Goal: Task Accomplishment & Management: Manage account settings

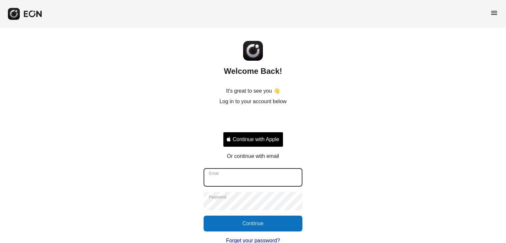
click at [220, 171] on input "Email" at bounding box center [253, 177] width 99 height 18
type input "**********"
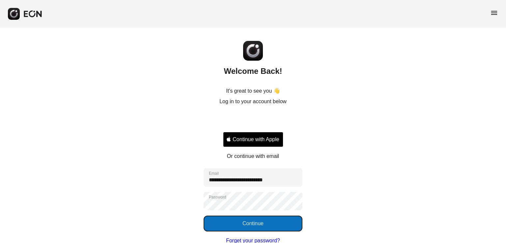
click at [251, 221] on button "Continue" at bounding box center [253, 223] width 99 height 16
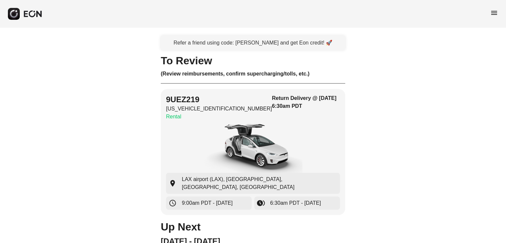
scroll to position [18, 0]
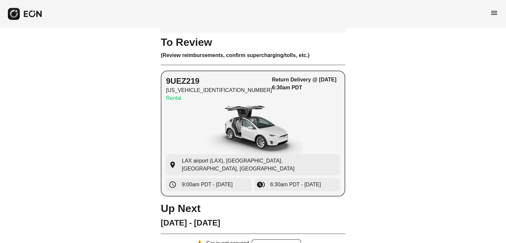
click at [286, 110] on img "button" at bounding box center [253, 129] width 99 height 49
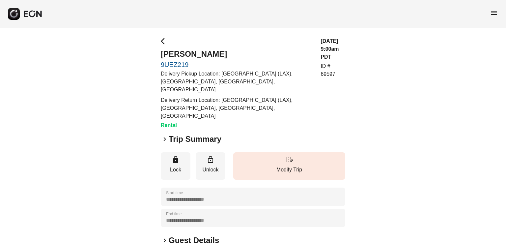
click at [204, 134] on h2 "Trip Summary" at bounding box center [195, 139] width 53 height 11
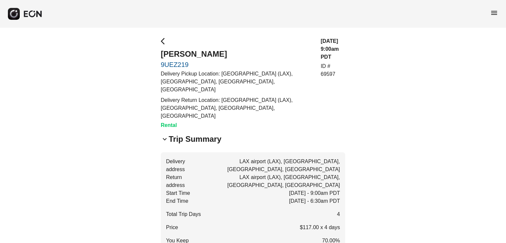
click at [498, 13] on span "menu" at bounding box center [494, 13] width 8 height 8
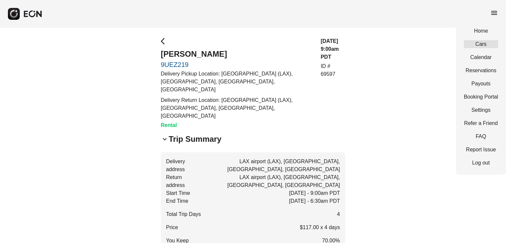
click at [489, 45] on link "Cars" at bounding box center [481, 44] width 34 height 8
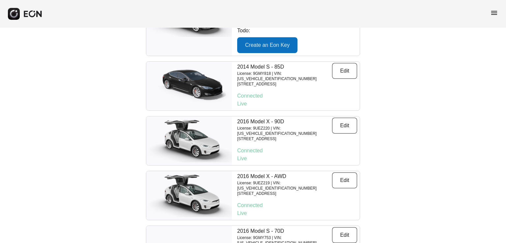
scroll to position [593, 0]
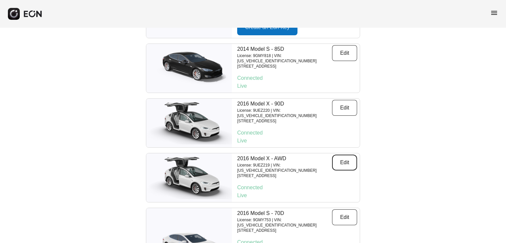
click at [350, 154] on button "Edit" at bounding box center [344, 162] width 25 height 16
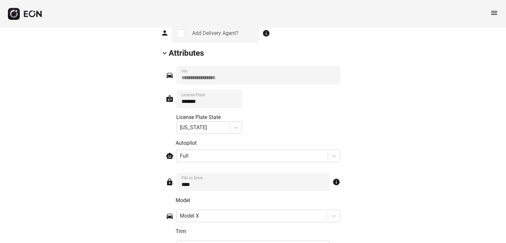
scroll to position [1087, 0]
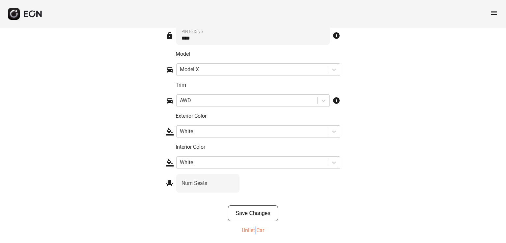
drag, startPoint x: 254, startPoint y: 233, endPoint x: 257, endPoint y: 229, distance: 5.2
click at [257, 229] on div "Save Changes Unlist Car" at bounding box center [253, 221] width 184 height 32
click at [257, 229] on p "Unlist Car" at bounding box center [253, 230] width 22 height 8
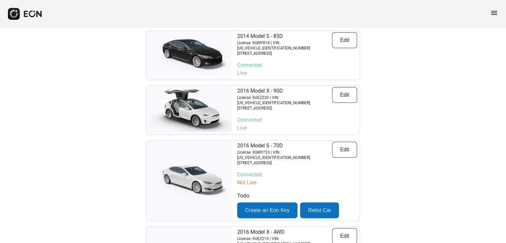
scroll to position [624, 0]
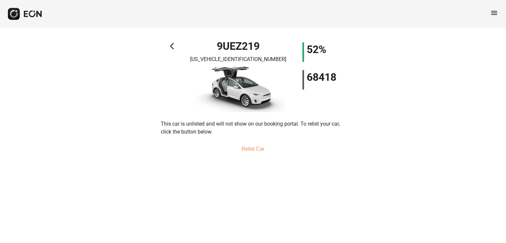
click at [256, 150] on button "Relist Car" at bounding box center [252, 149] width 39 height 16
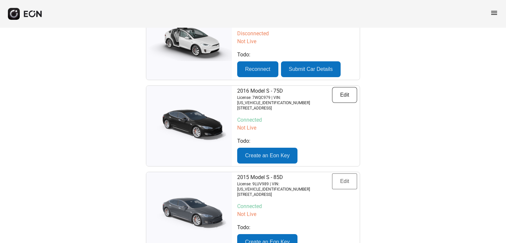
scroll to position [246, 0]
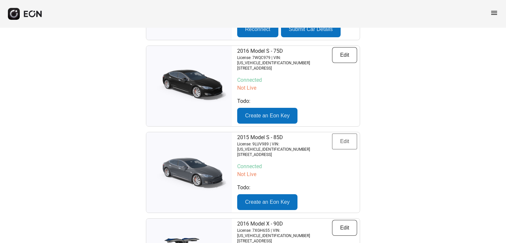
click at [342, 158] on div "2015 Model S - 85D License: 9LUV989 | VIN: 5YJSA1H16FF099474 222 North Pacific …" at bounding box center [296, 172] width 125 height 80
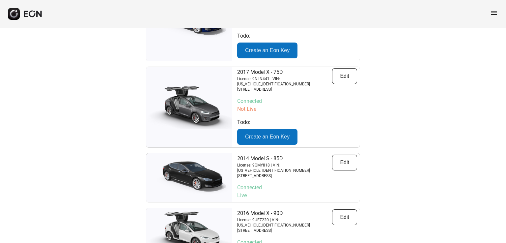
scroll to position [624, 0]
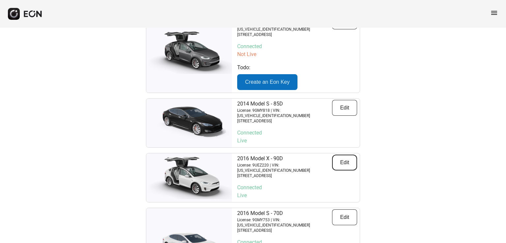
click at [340, 154] on button "Edit" at bounding box center [344, 162] width 25 height 16
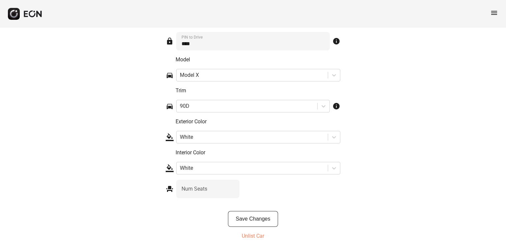
scroll to position [1042, 0]
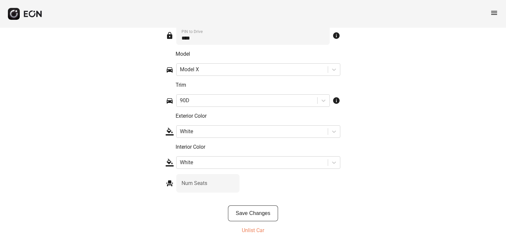
click at [258, 228] on p "Unlist Car" at bounding box center [253, 230] width 22 height 8
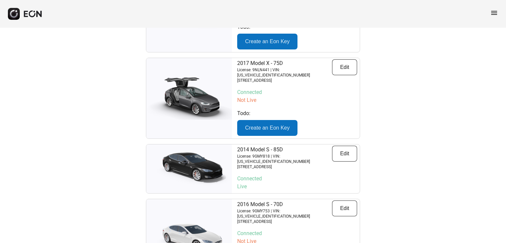
scroll to position [656, 0]
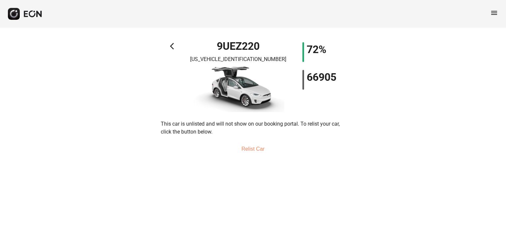
click at [256, 147] on button "Relist Car" at bounding box center [252, 149] width 39 height 16
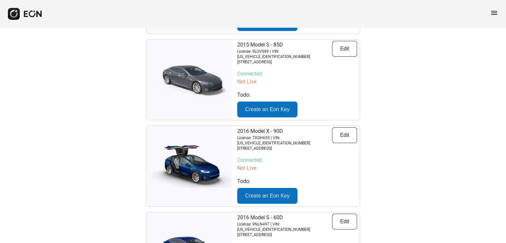
scroll to position [480, 0]
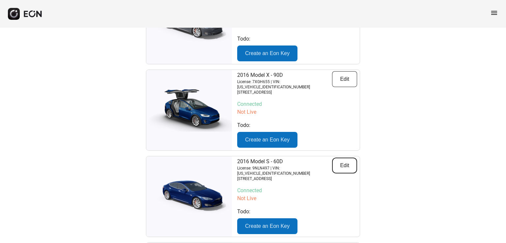
click at [348, 157] on button "Edit" at bounding box center [344, 165] width 25 height 16
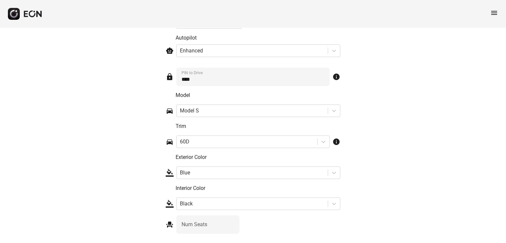
scroll to position [1043, 0]
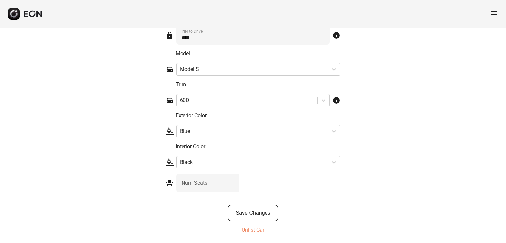
click at [259, 231] on p "Unlist Car" at bounding box center [253, 230] width 22 height 8
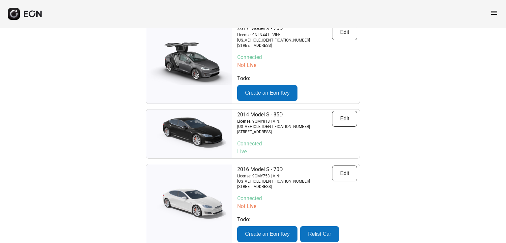
scroll to position [613, 0]
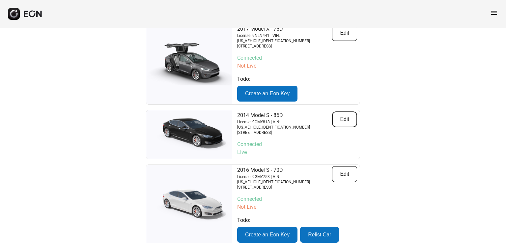
click at [346, 111] on button "Edit" at bounding box center [344, 119] width 25 height 16
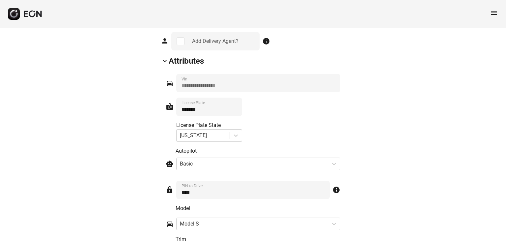
scroll to position [1042, 0]
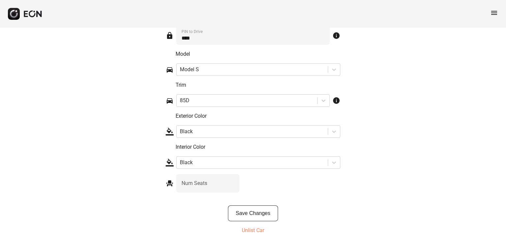
click at [258, 231] on p "Unlist Car" at bounding box center [253, 230] width 22 height 8
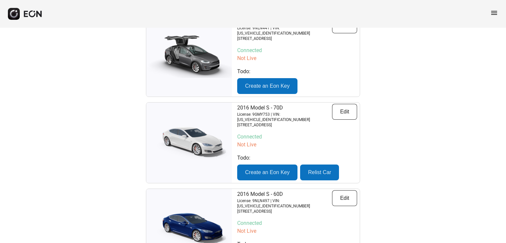
scroll to position [688, 0]
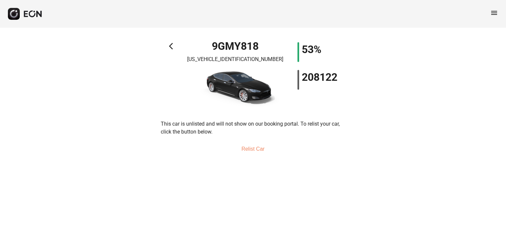
click at [260, 148] on button "Relist Car" at bounding box center [252, 149] width 39 height 16
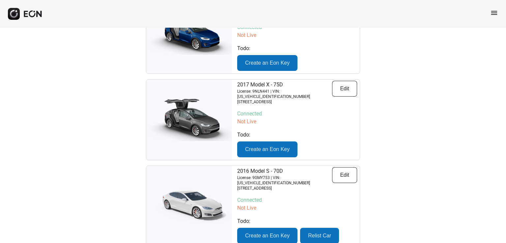
scroll to position [688, 0]
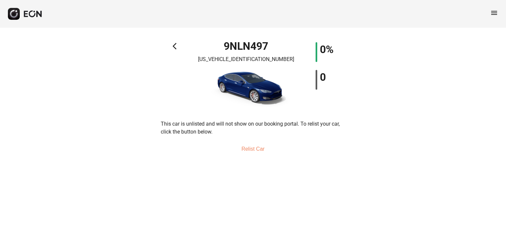
click at [251, 147] on button "Relist Car" at bounding box center [252, 149] width 39 height 16
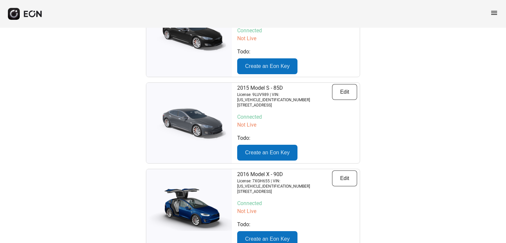
scroll to position [570, 0]
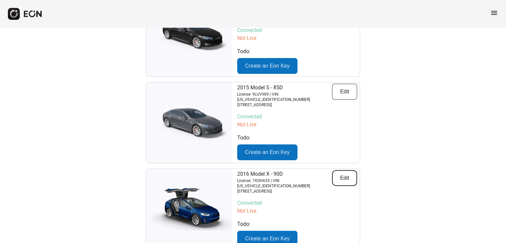
click at [350, 170] on button "Edit" at bounding box center [344, 178] width 25 height 16
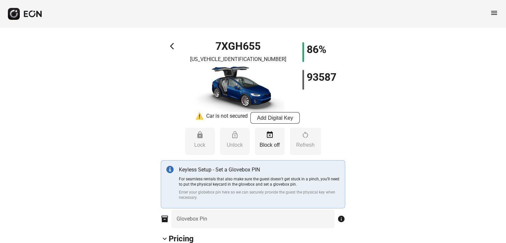
type Pin "****"
type Rate "***"
type Book "*"
type \(miles\) "**"
type Plate "*******"
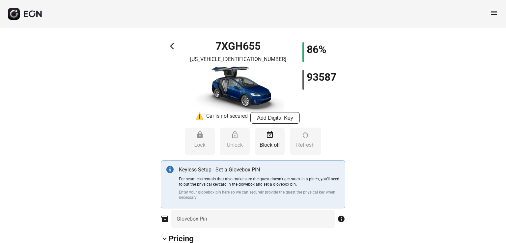
type Drive "****"
type Seats "*"
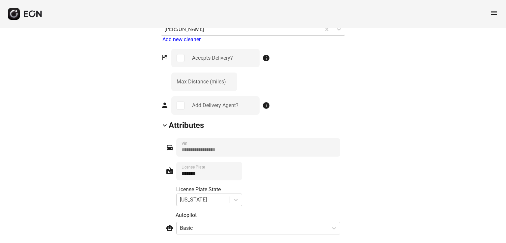
scroll to position [1043, 0]
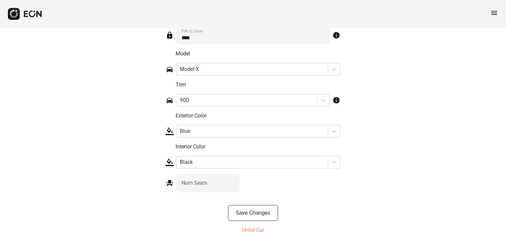
click at [254, 228] on p "Unlist Car" at bounding box center [253, 230] width 22 height 8
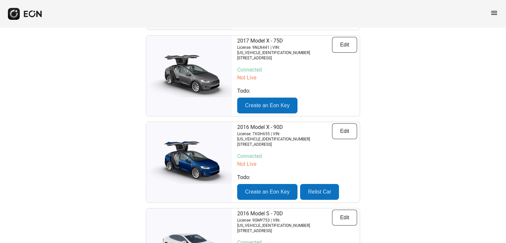
scroll to position [703, 0]
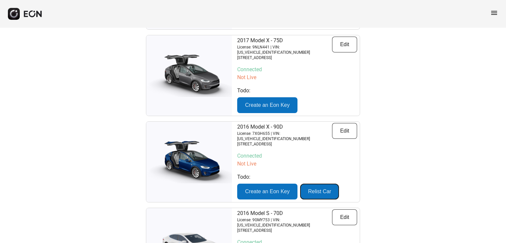
click at [319, 183] on button "Relist Car" at bounding box center [319, 191] width 39 height 16
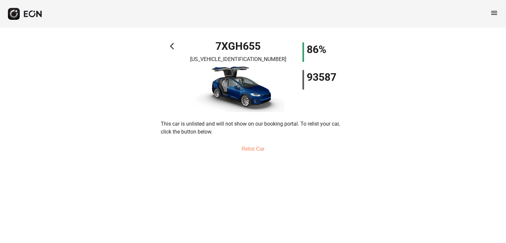
click at [257, 151] on button "Relist Car" at bounding box center [252, 149] width 39 height 16
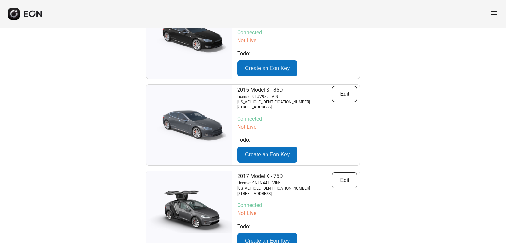
scroll to position [669, 0]
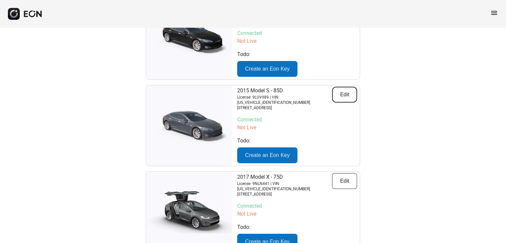
click at [349, 87] on button "Edit" at bounding box center [344, 95] width 25 height 16
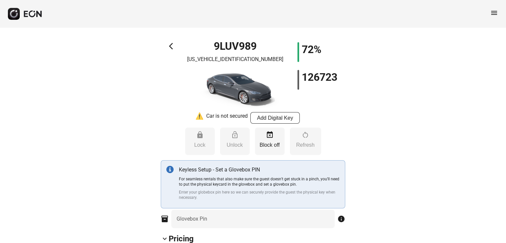
type Pin "****"
type Rate "**"
type Book "*"
type \(miles\) "**"
type Plate "*******"
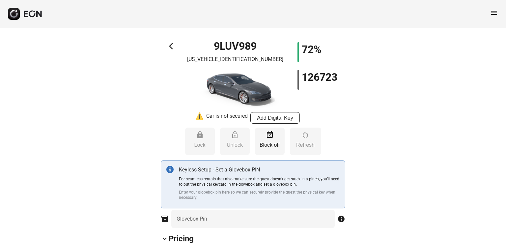
type Drive "****"
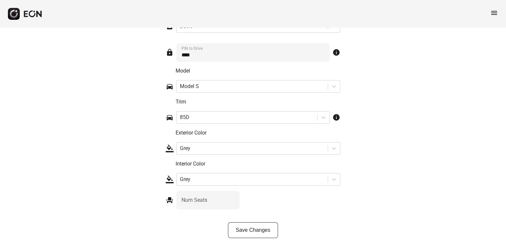
scroll to position [1043, 0]
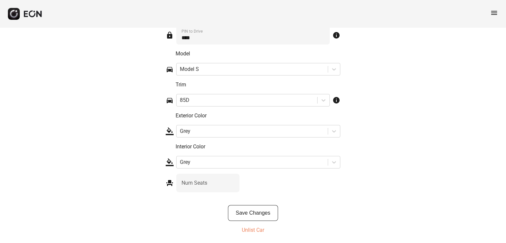
click at [259, 231] on p "Unlist Car" at bounding box center [253, 230] width 22 height 8
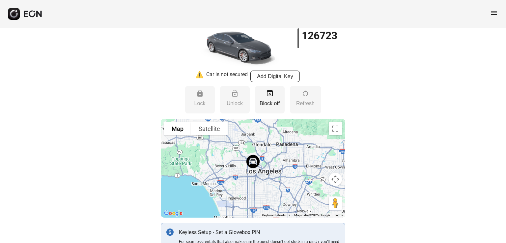
scroll to position [0, 0]
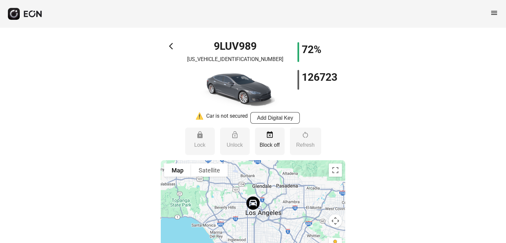
click at [169, 46] on span "arrow_back_ios" at bounding box center [173, 46] width 8 height 8
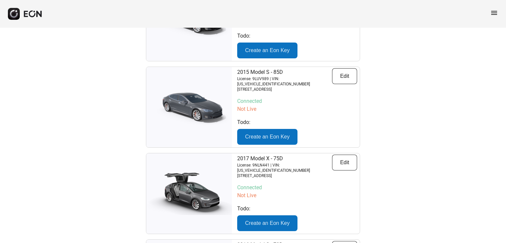
scroll to position [719, 0]
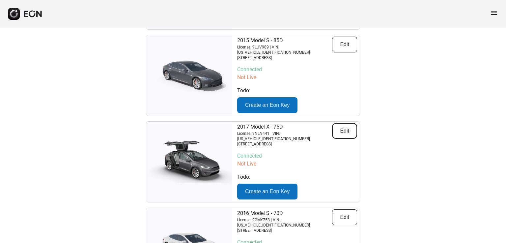
click at [346, 123] on button "Edit" at bounding box center [344, 131] width 25 height 16
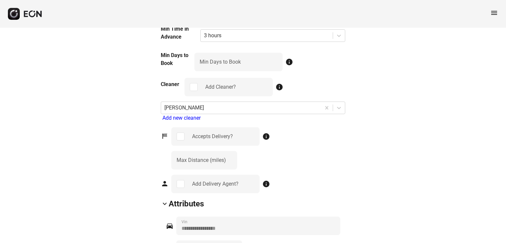
scroll to position [1043, 0]
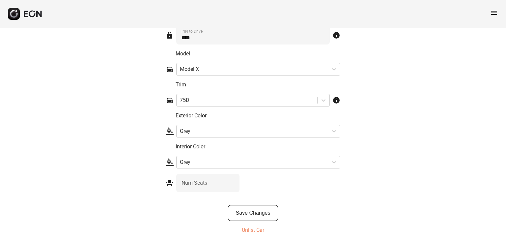
click at [260, 229] on p "Unlist Car" at bounding box center [253, 230] width 22 height 8
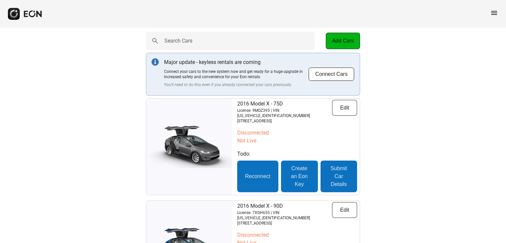
scroll to position [5, 0]
click at [344, 106] on button "Edit" at bounding box center [344, 107] width 25 height 16
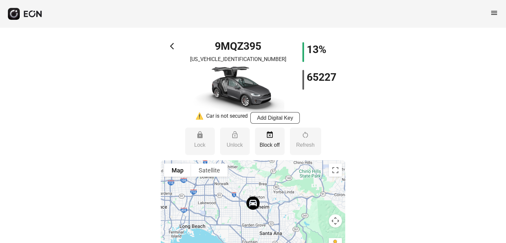
click at [170, 46] on span "arrow_back_ios" at bounding box center [174, 46] width 8 height 8
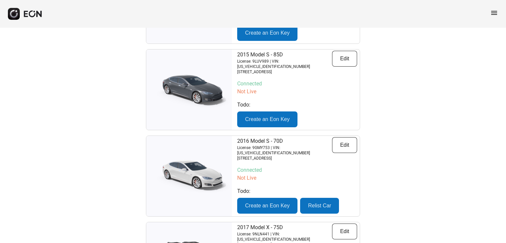
scroll to position [719, 0]
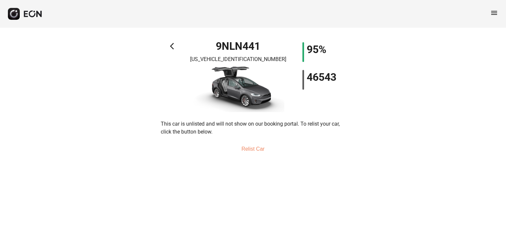
click at [259, 145] on button "Relist Car" at bounding box center [252, 149] width 39 height 16
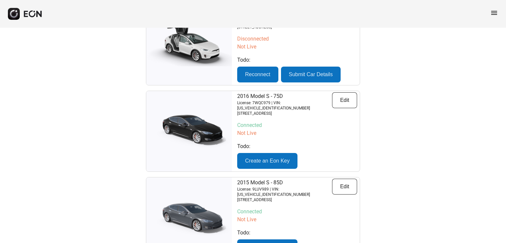
scroll to position [680, 0]
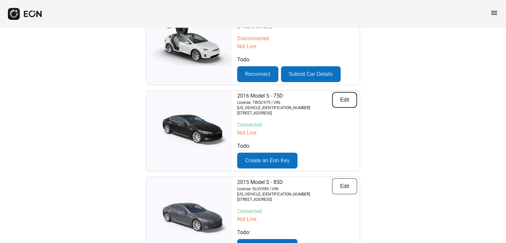
click at [345, 92] on button "Edit" at bounding box center [344, 100] width 25 height 16
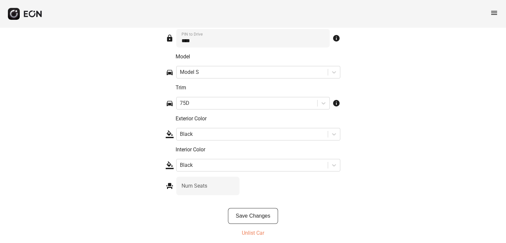
scroll to position [1054, 0]
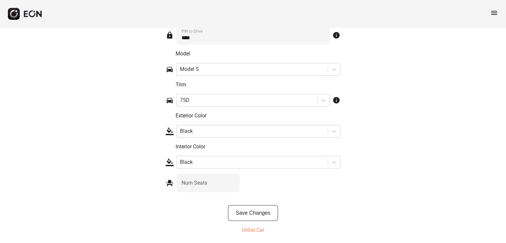
click at [253, 231] on p "Unlist Car" at bounding box center [253, 230] width 22 height 8
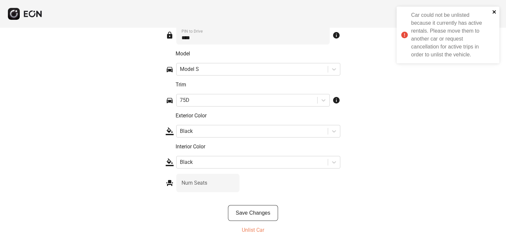
click at [493, 12] on icon "close" at bounding box center [493, 11] width 3 height 3
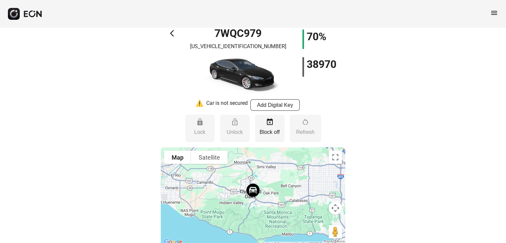
scroll to position [0, 0]
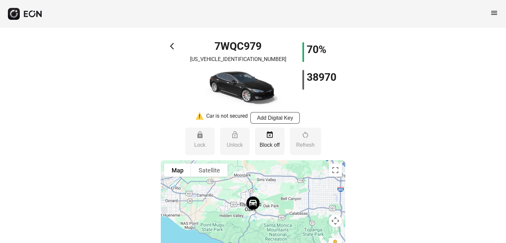
click at [171, 45] on span "arrow_back_ios" at bounding box center [174, 46] width 8 height 8
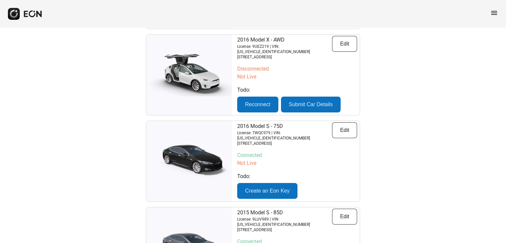
scroll to position [649, 0]
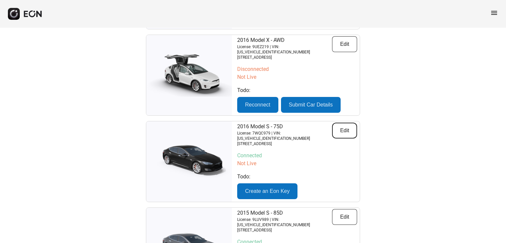
click at [338, 122] on button "Edit" at bounding box center [344, 130] width 25 height 16
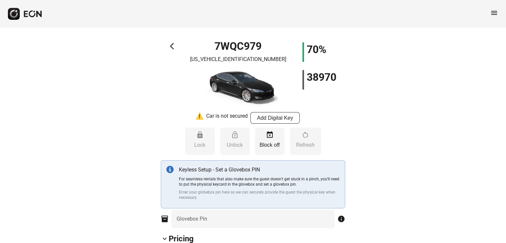
type Rate "***"
type Book "*"
type \(miles\) "**"
type Plate "*******"
type Drive "****"
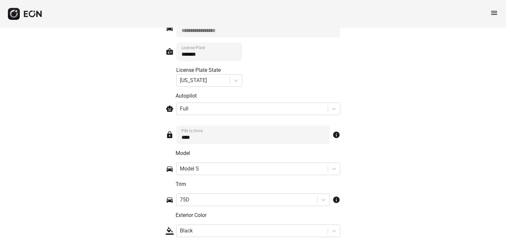
scroll to position [1054, 0]
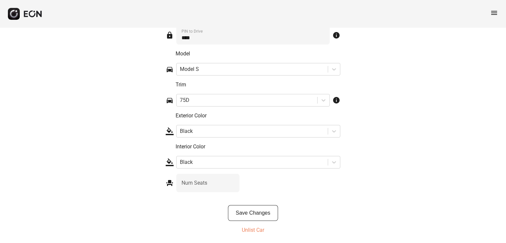
click at [259, 229] on p "Unlist Car" at bounding box center [253, 230] width 22 height 8
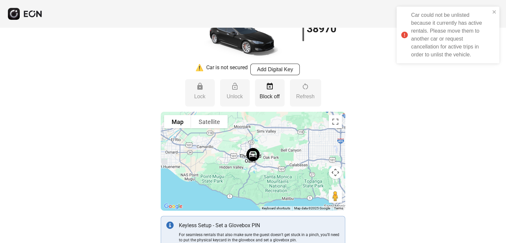
scroll to position [0, 0]
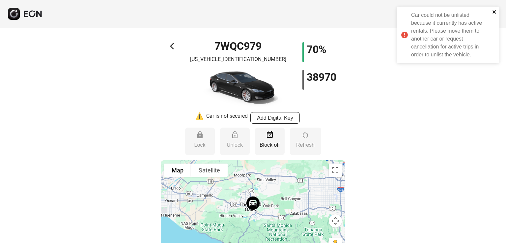
click at [496, 10] on icon "close" at bounding box center [494, 11] width 5 height 5
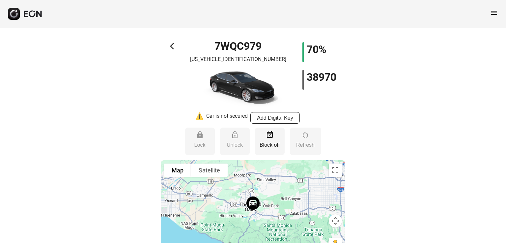
click at [496, 8] on div "Car could not be unlisted because it currently has active rentals. Please move …" at bounding box center [447, 6] width 105 height 3
click at [496, 13] on span "menu" at bounding box center [494, 13] width 8 height 8
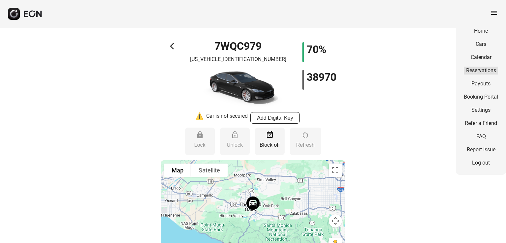
click at [472, 71] on link "Reservations" at bounding box center [481, 71] width 34 height 8
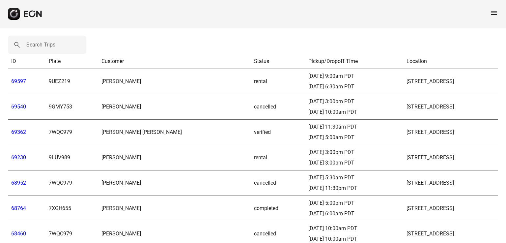
click at [494, 16] on span "menu" at bounding box center [494, 13] width 8 height 8
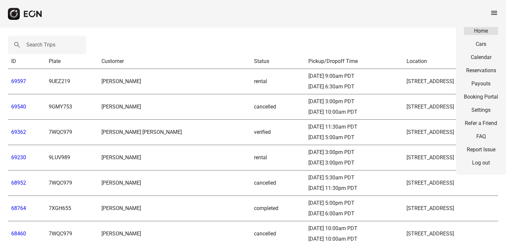
click at [480, 31] on link "Home" at bounding box center [481, 31] width 34 height 8
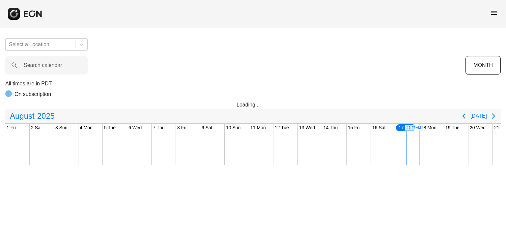
scroll to position [0, 259]
